Goal: Information Seeking & Learning: Find specific fact

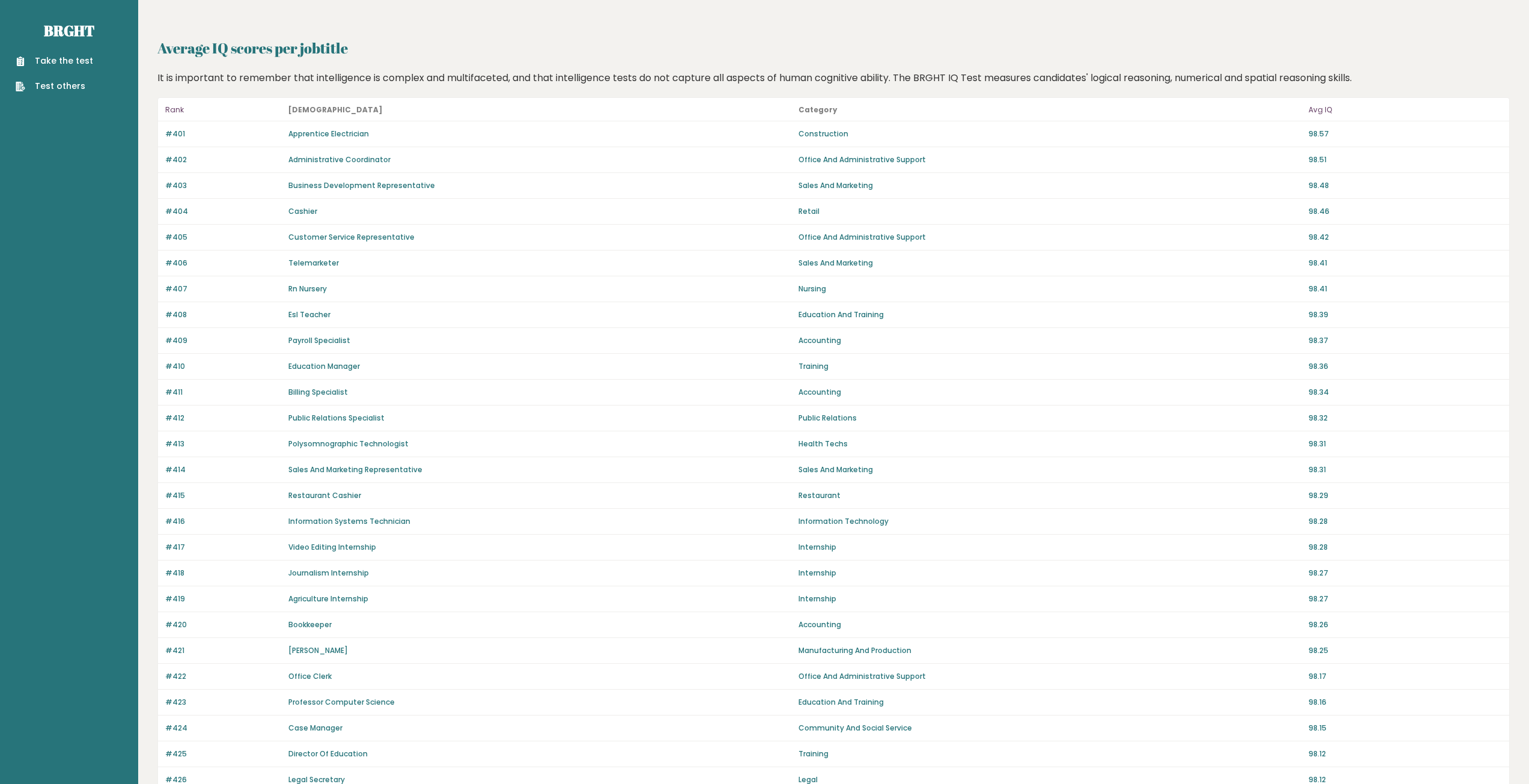
drag, startPoint x: 1325, startPoint y: 111, endPoint x: 1307, endPoint y: 139, distance: 33.3
click at [1325, 111] on p "Avg IQ" at bounding box center [1405, 109] width 193 height 15
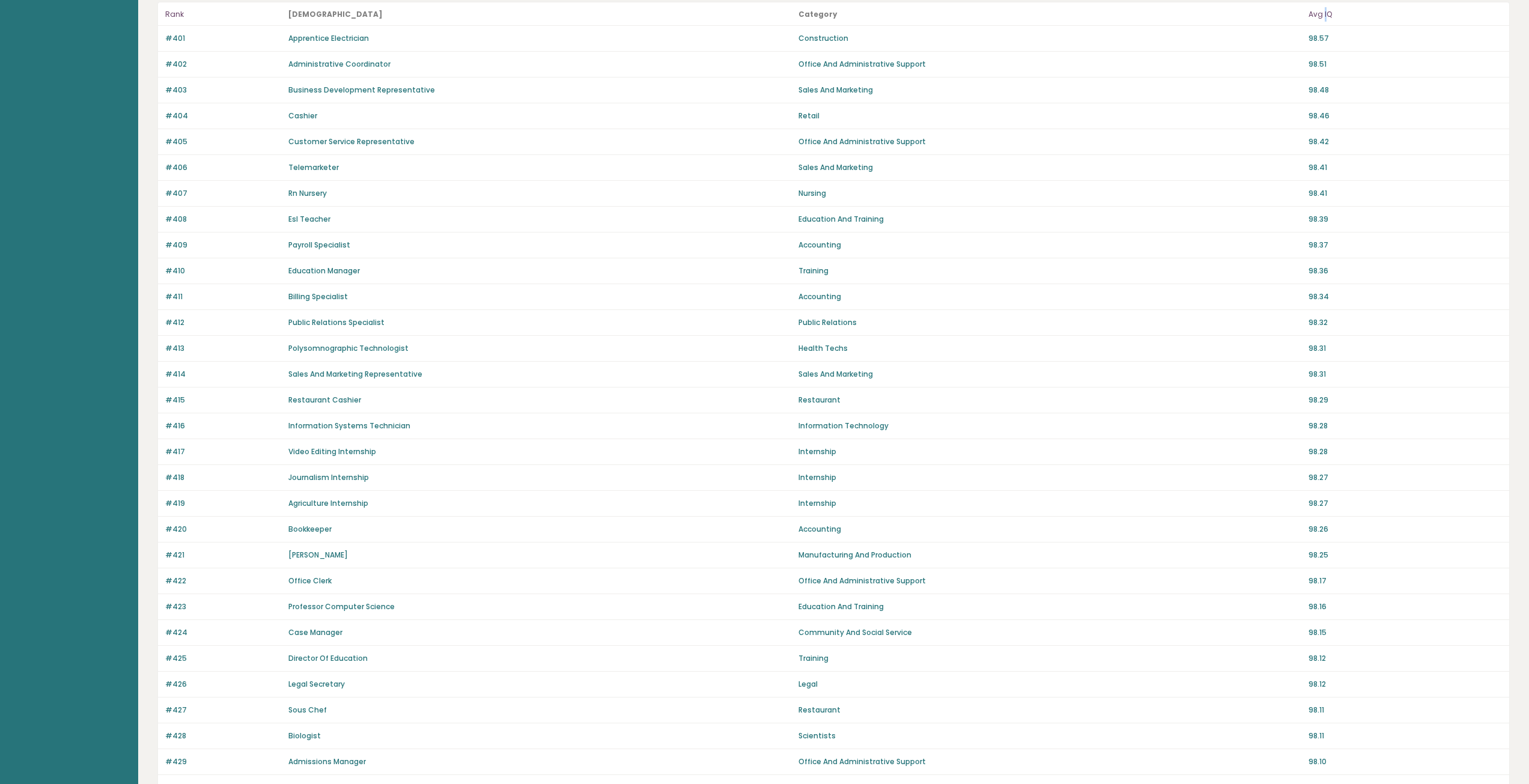
scroll to position [473, 0]
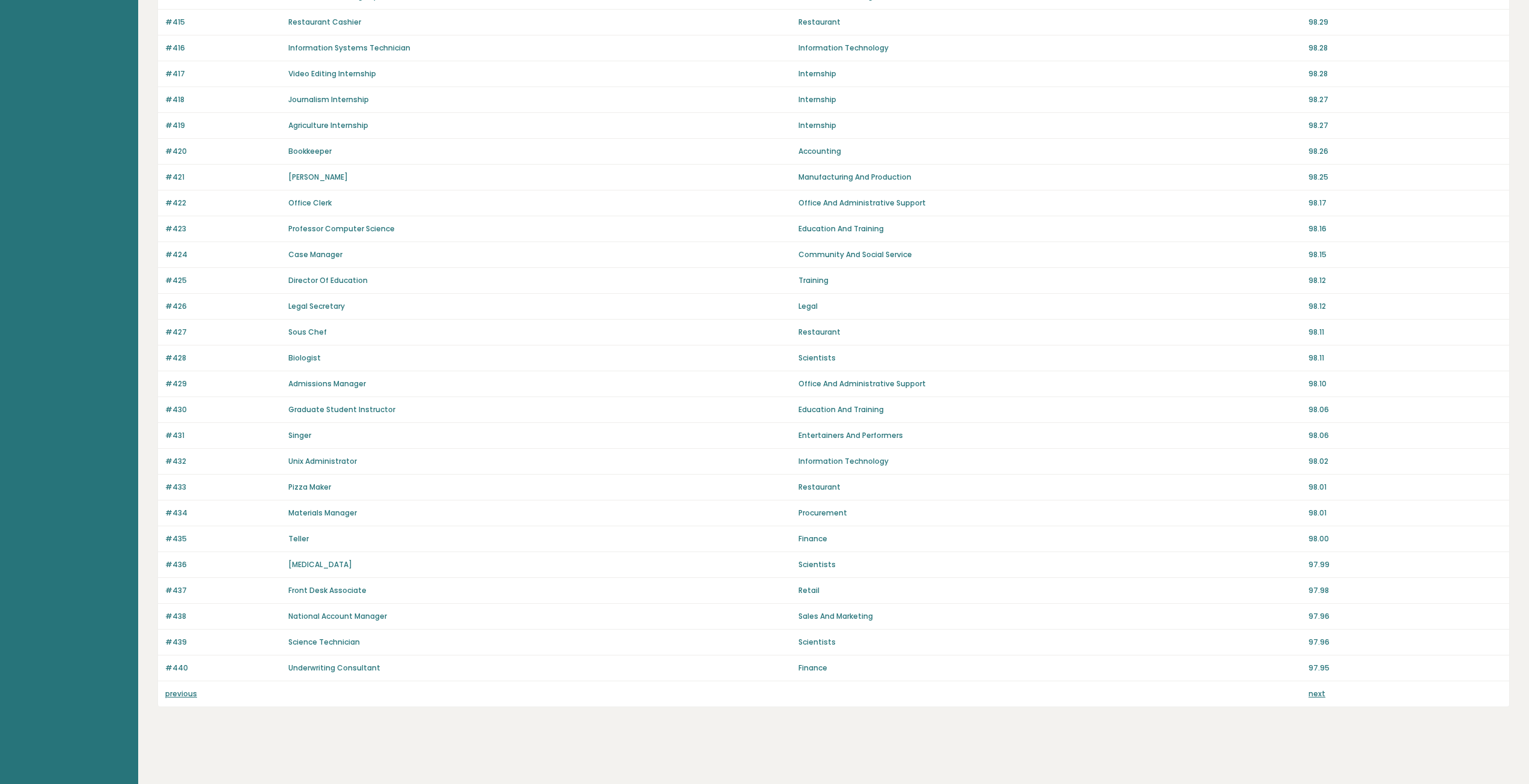
click at [1313, 693] on link "next" at bounding box center [1317, 693] width 17 height 10
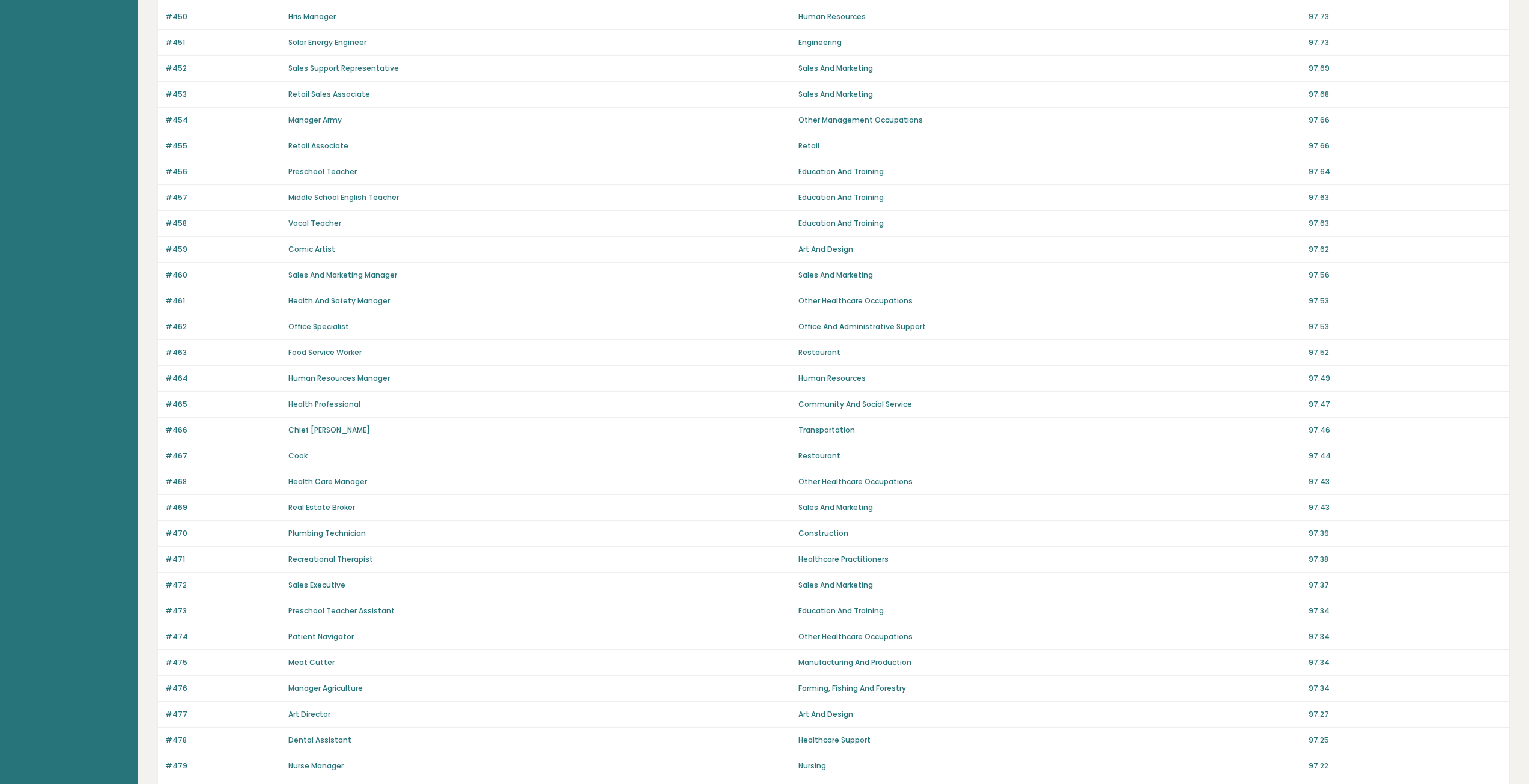
scroll to position [473, 0]
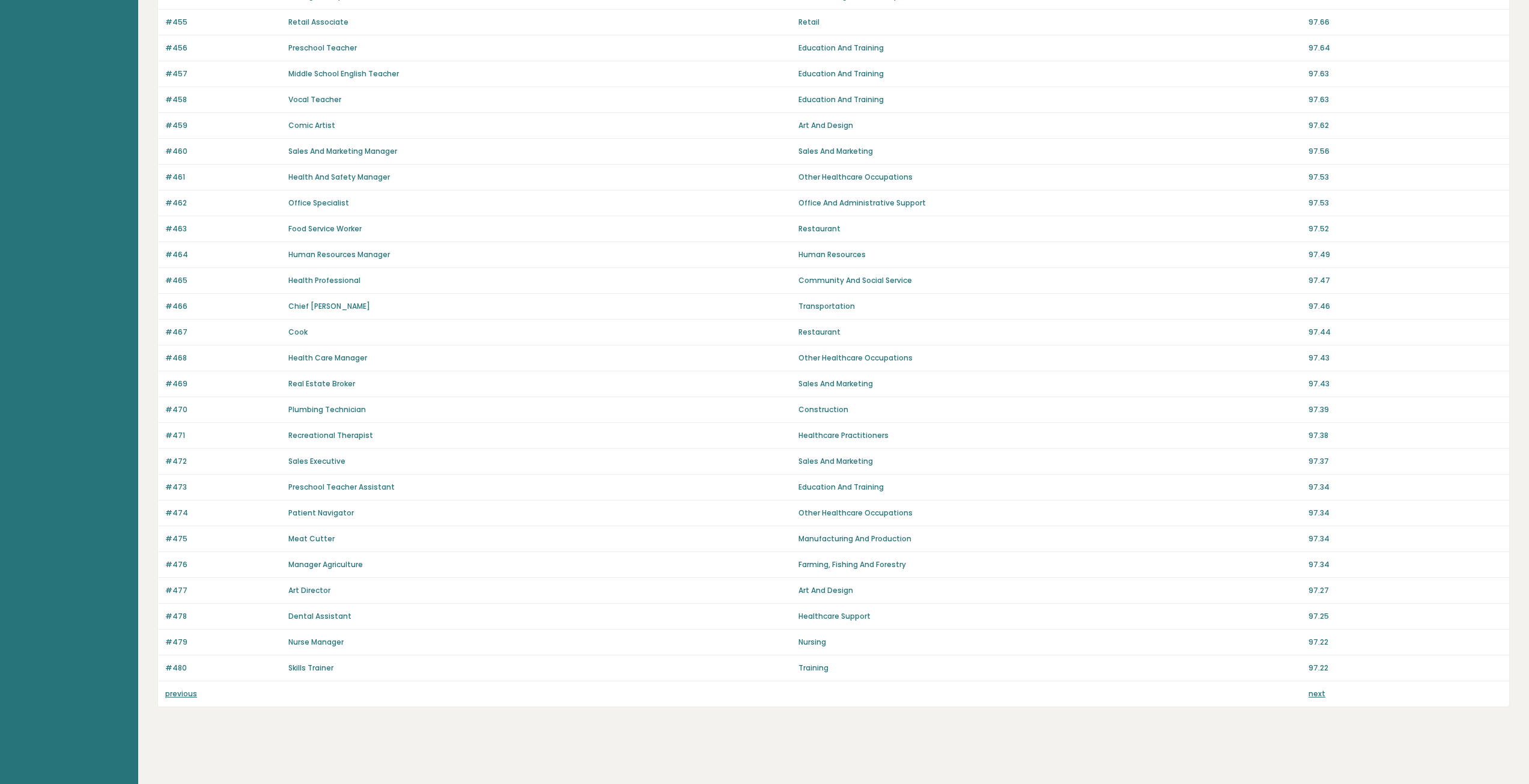
click at [1307, 697] on div "previous next" at bounding box center [834, 694] width 1351 height 26
click at [1315, 695] on link "next" at bounding box center [1317, 693] width 17 height 10
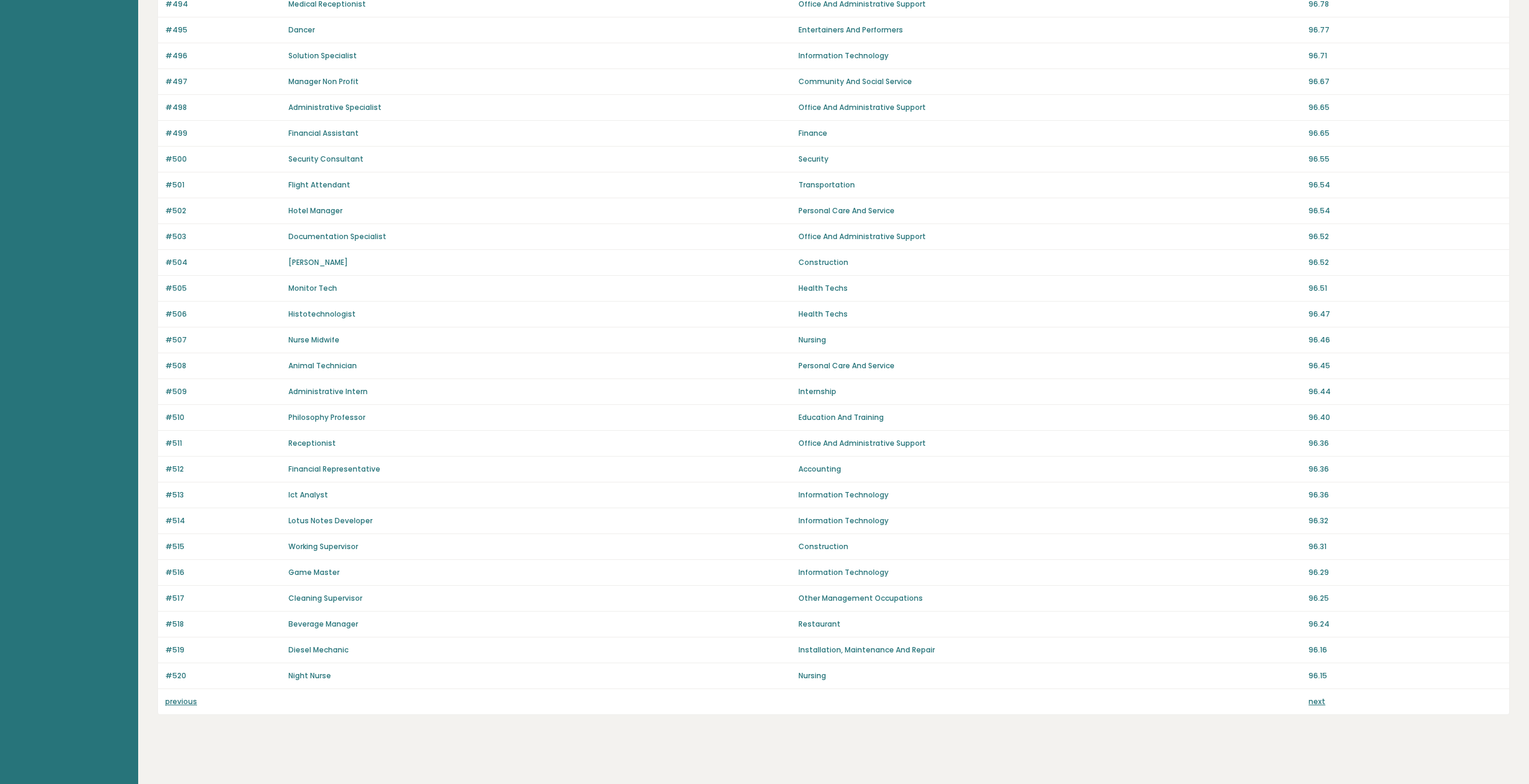
scroll to position [473, 0]
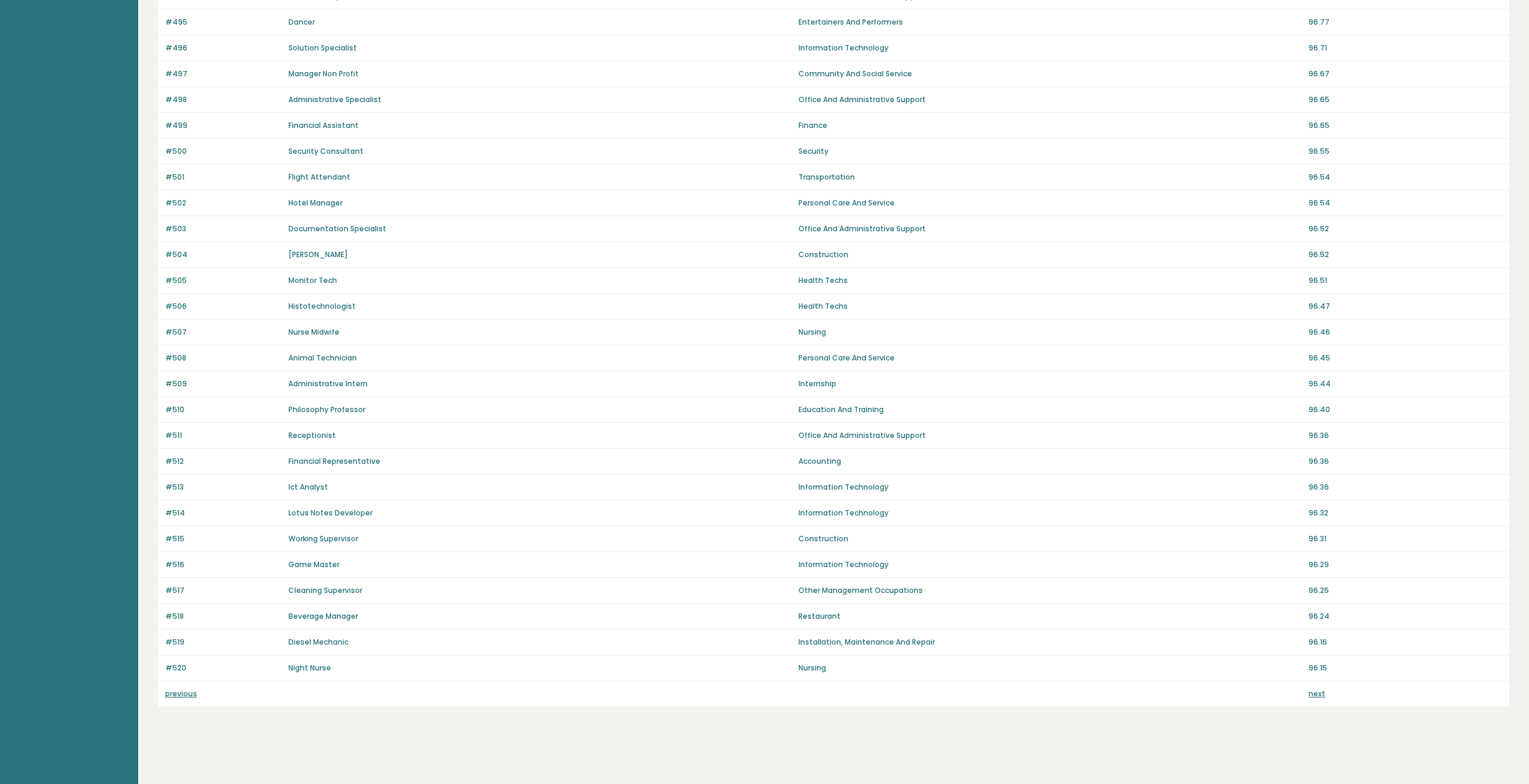
click at [1317, 695] on link "next" at bounding box center [1317, 693] width 17 height 10
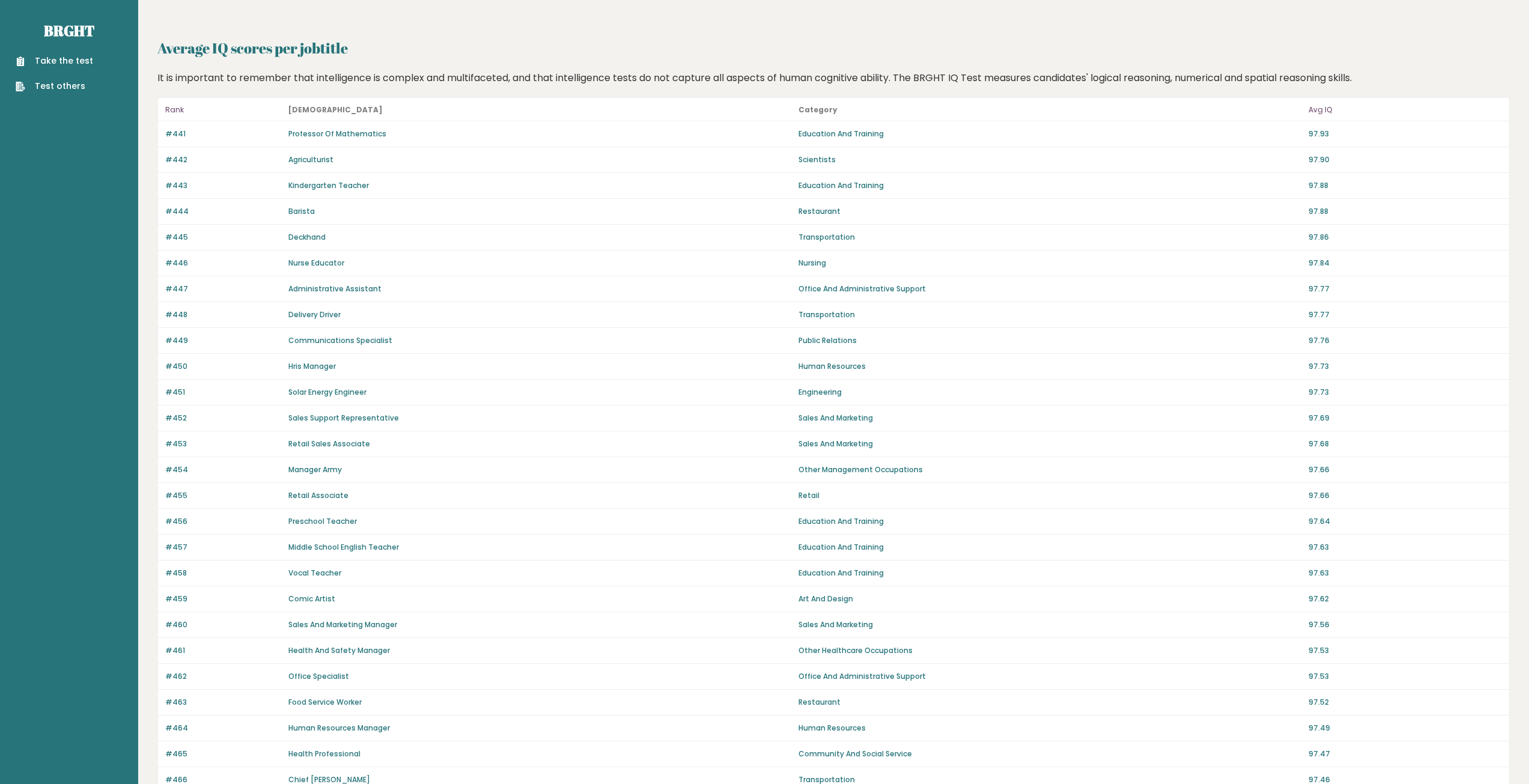
scroll to position [473, 0]
